Goal: Navigation & Orientation: Find specific page/section

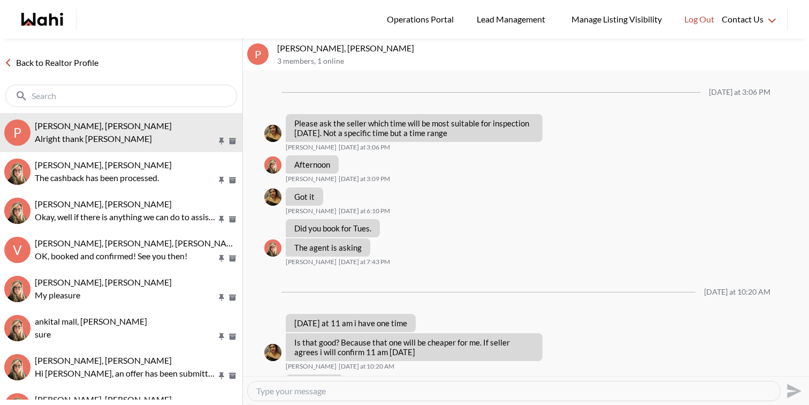
scroll to position [518, 0]
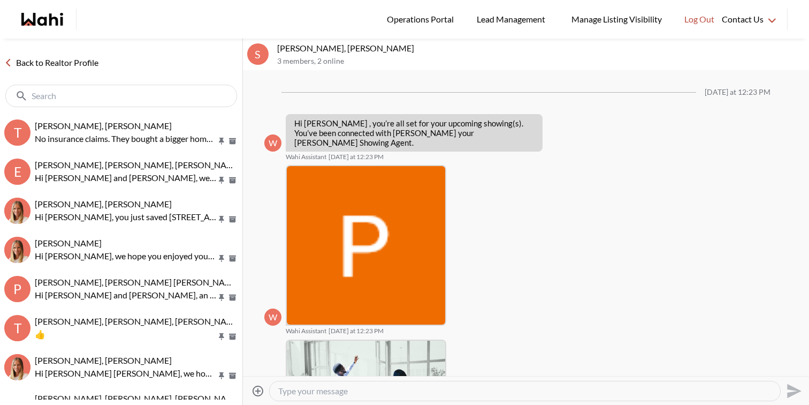
scroll to position [266, 0]
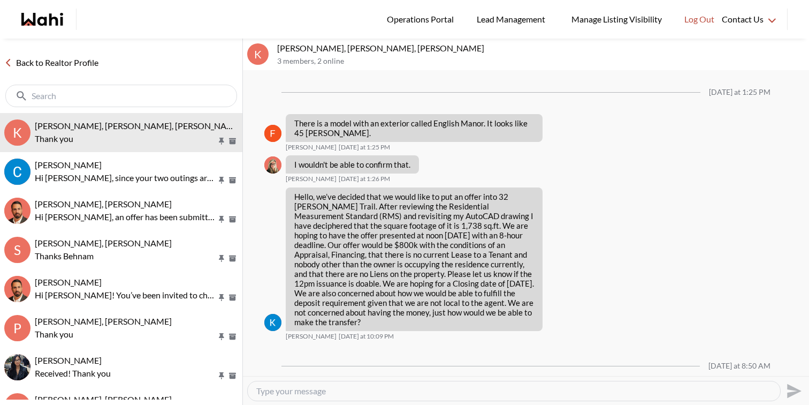
scroll to position [1667, 0]
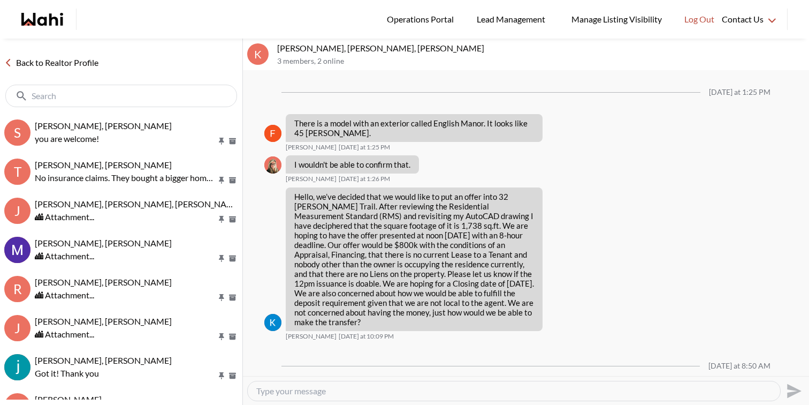
scroll to position [1667, 0]
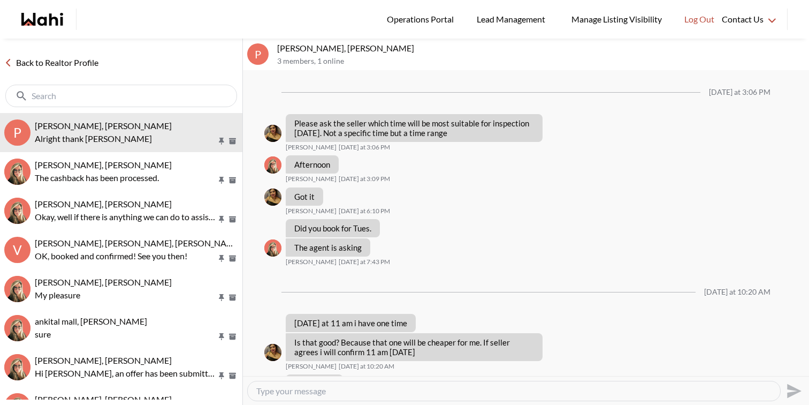
scroll to position [518, 0]
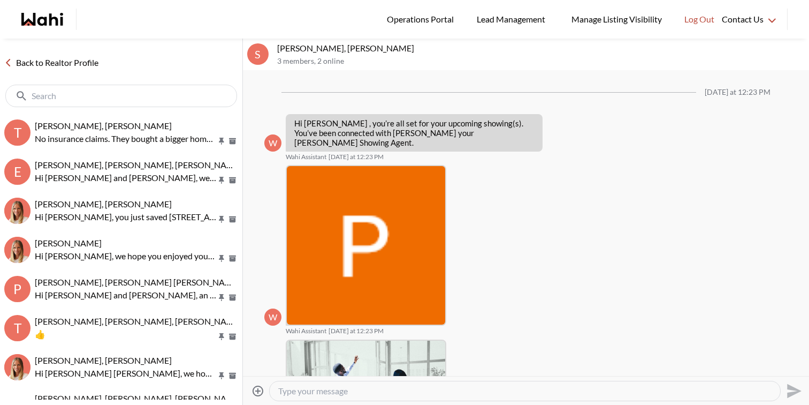
scroll to position [266, 0]
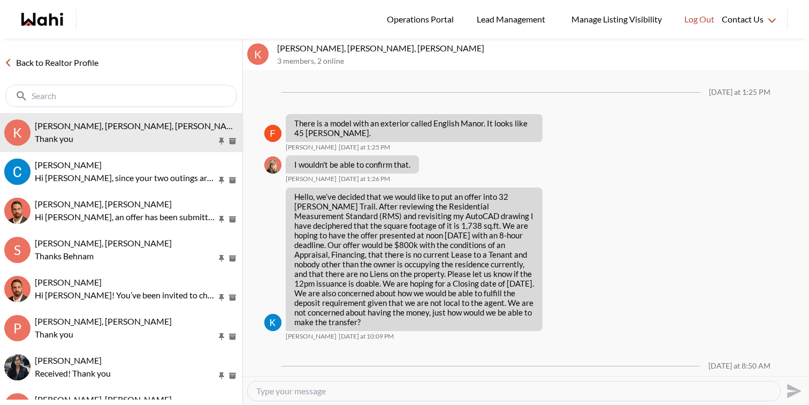
scroll to position [1667, 0]
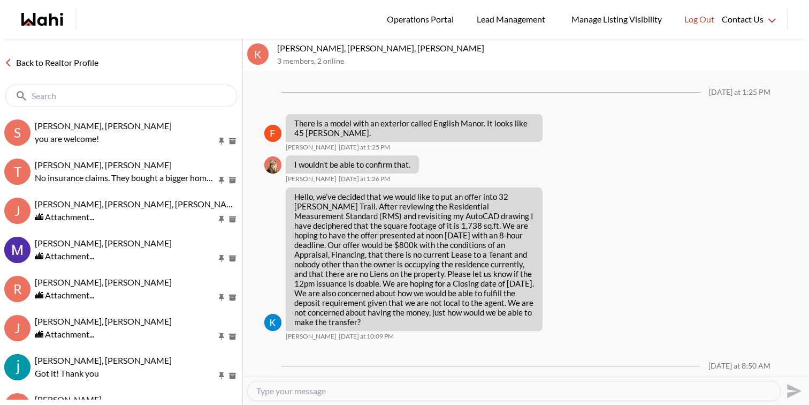
scroll to position [1667, 0]
